Goal: Communication & Community: Connect with others

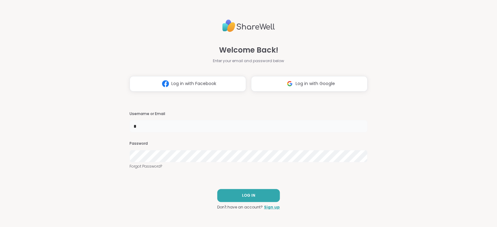
type input "*****"
click at [228, 197] on button "LOG IN" at bounding box center [248, 195] width 63 height 13
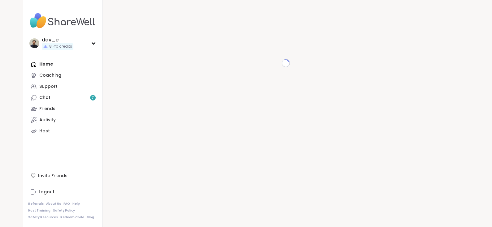
click at [51, 99] on link "Chat 7" at bounding box center [62, 97] width 69 height 11
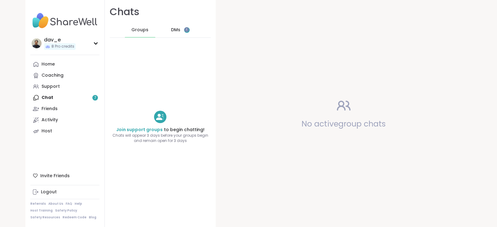
click at [171, 28] on span "DMs" at bounding box center [175, 30] width 9 height 6
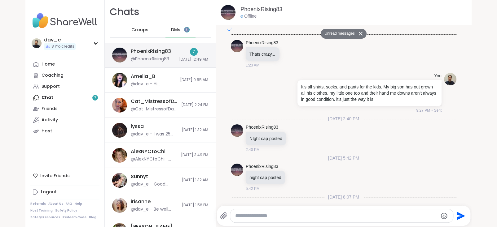
click at [170, 59] on div "PhoenixRising83 @PhoenixRising83 - xoxox 7 [DATE] 12:49 AM" at bounding box center [160, 55] width 111 height 25
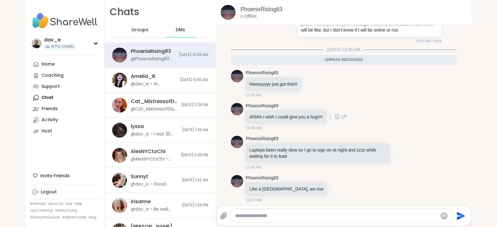
scroll to position [4598, 0]
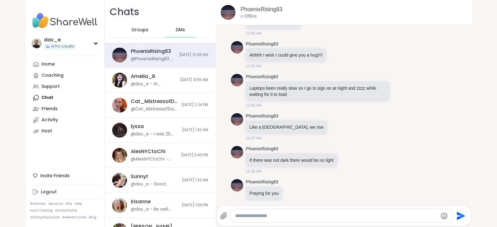
click at [254, 212] on div at bounding box center [341, 215] width 223 height 13
click at [256, 216] on textarea "Type your message" at bounding box center [336, 216] width 202 height 6
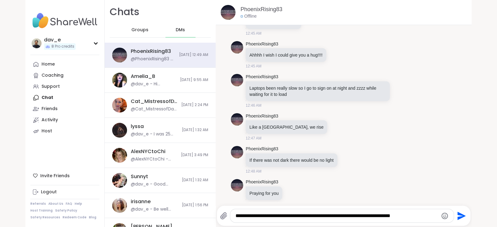
type textarea "**********"
click at [461, 214] on icon "Send" at bounding box center [461, 216] width 10 height 10
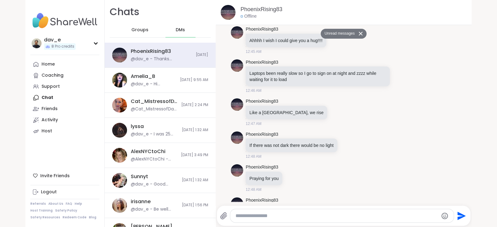
scroll to position [4628, 0]
